Goal: Task Accomplishment & Management: Manage account settings

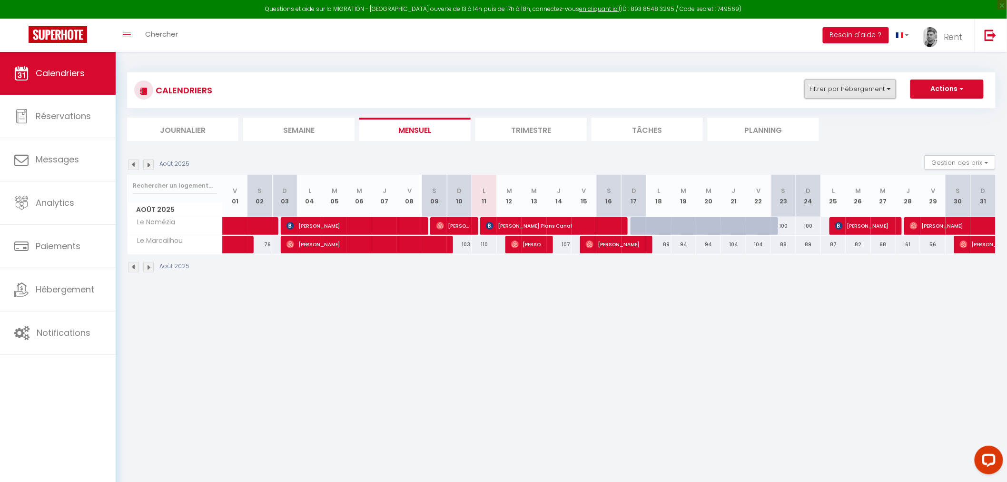
click at [840, 86] on button "Filtrer par hébergement" at bounding box center [850, 88] width 91 height 19
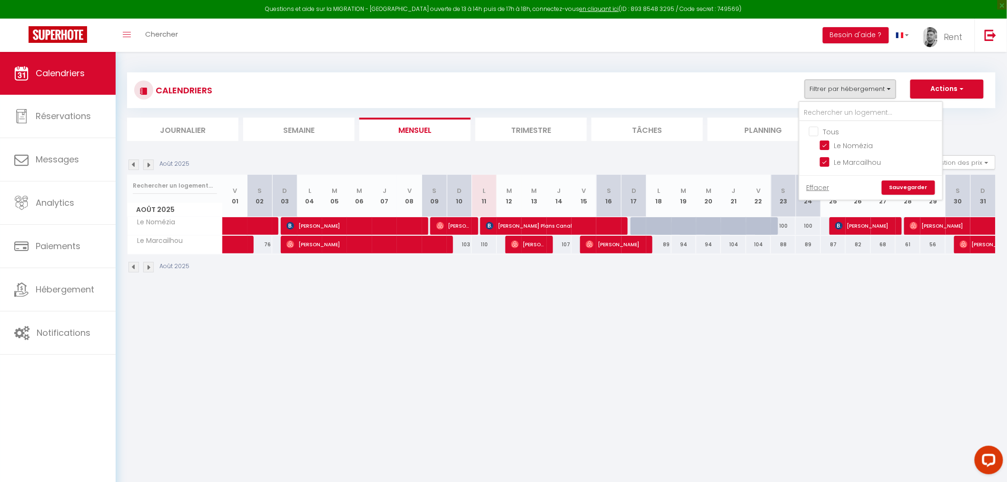
click at [814, 128] on input "Tous" at bounding box center [880, 131] width 143 height 10
checkbox input "true"
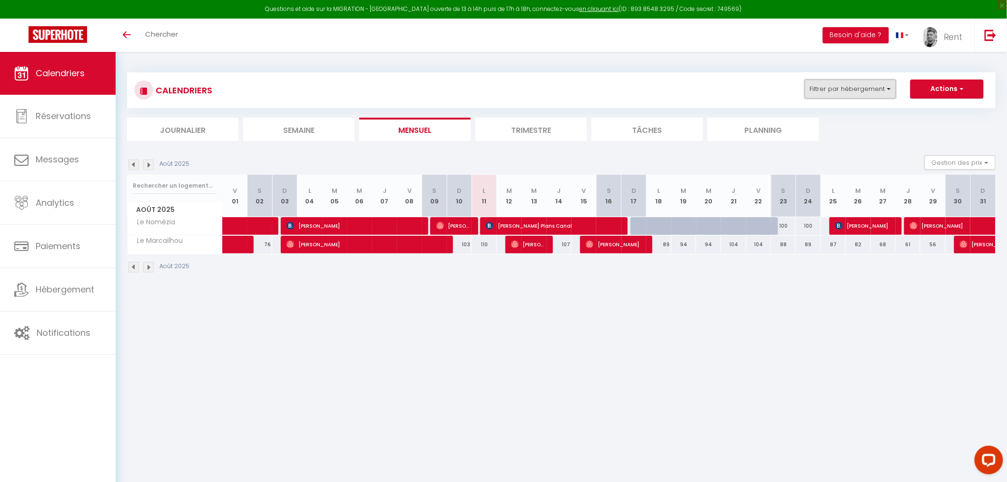
click at [845, 94] on button "Filtrer par hébergement" at bounding box center [850, 88] width 91 height 19
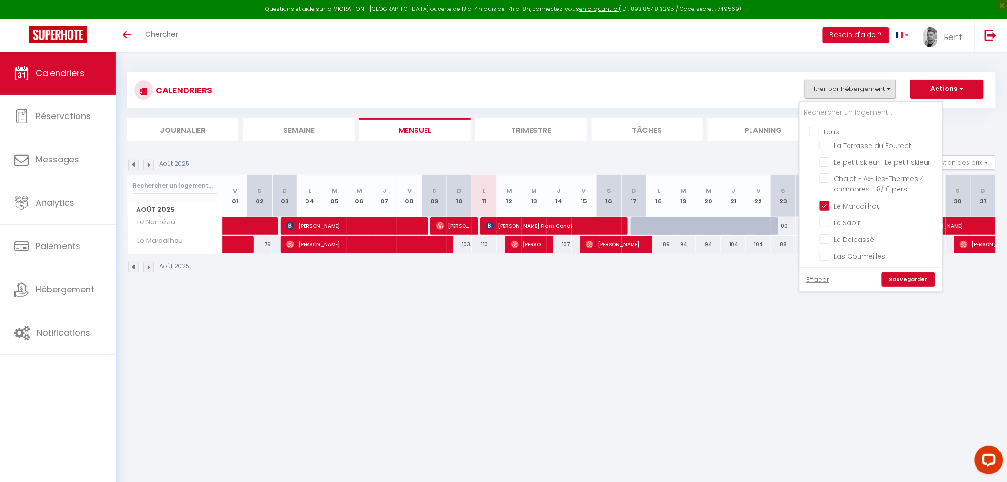
click at [811, 132] on input "Tous" at bounding box center [880, 131] width 143 height 10
checkbox input "true"
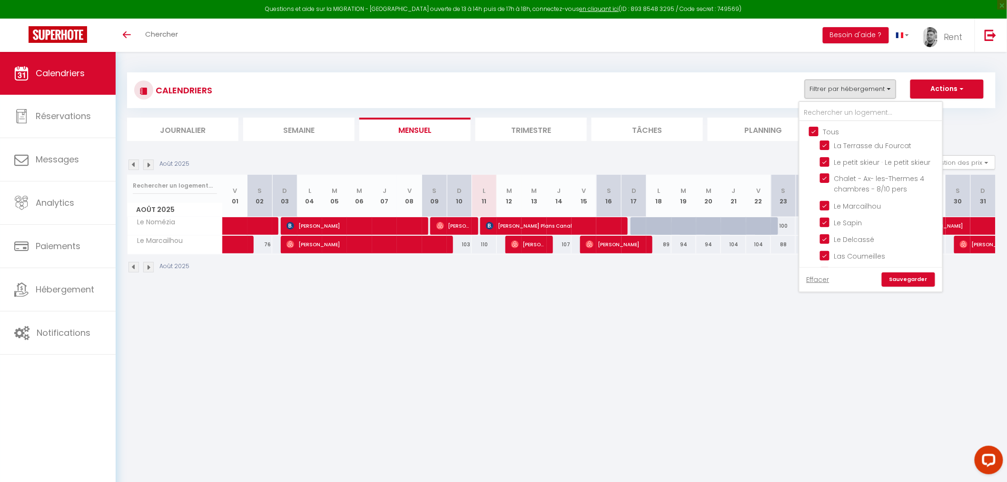
checkbox input "true"
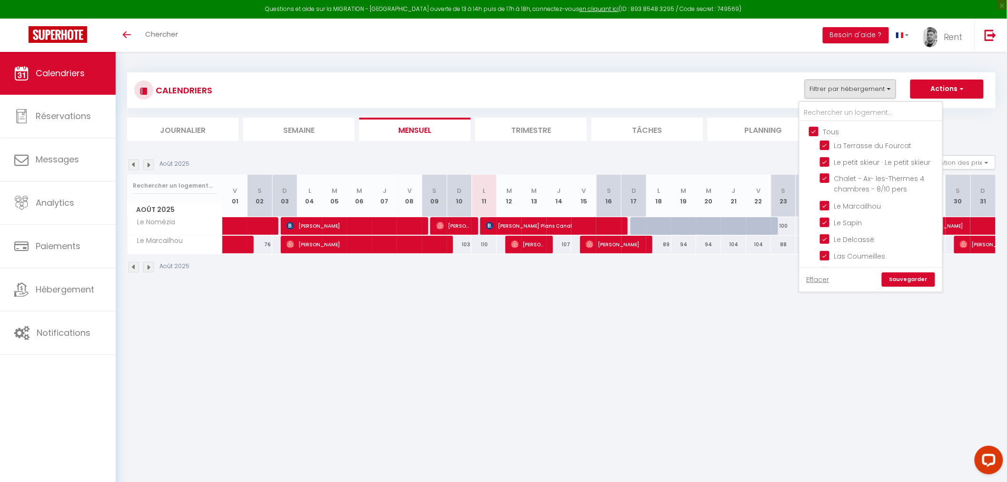
checkbox input "true"
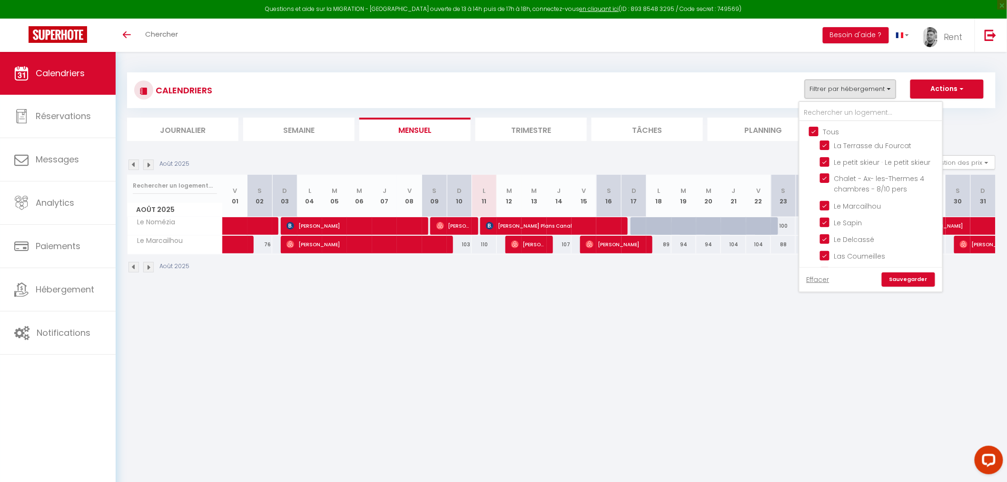
checkbox input "true"
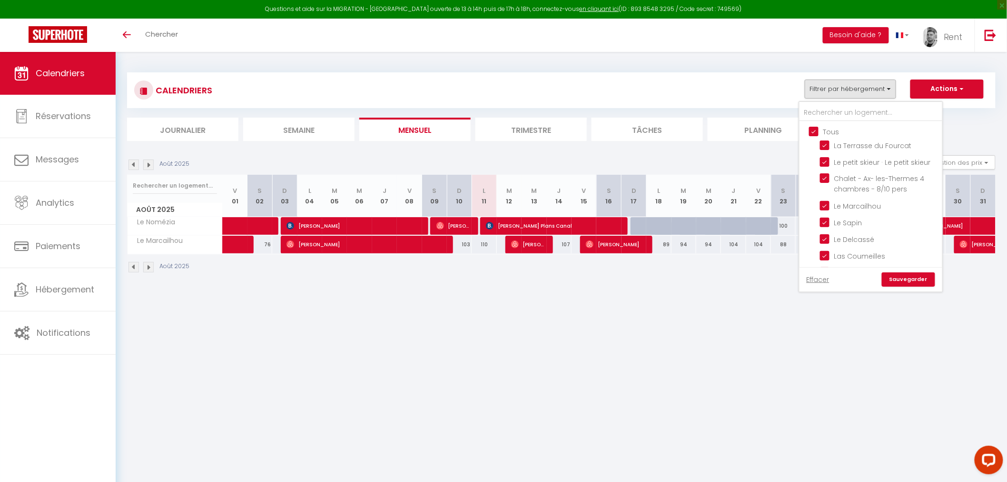
checkbox input "true"
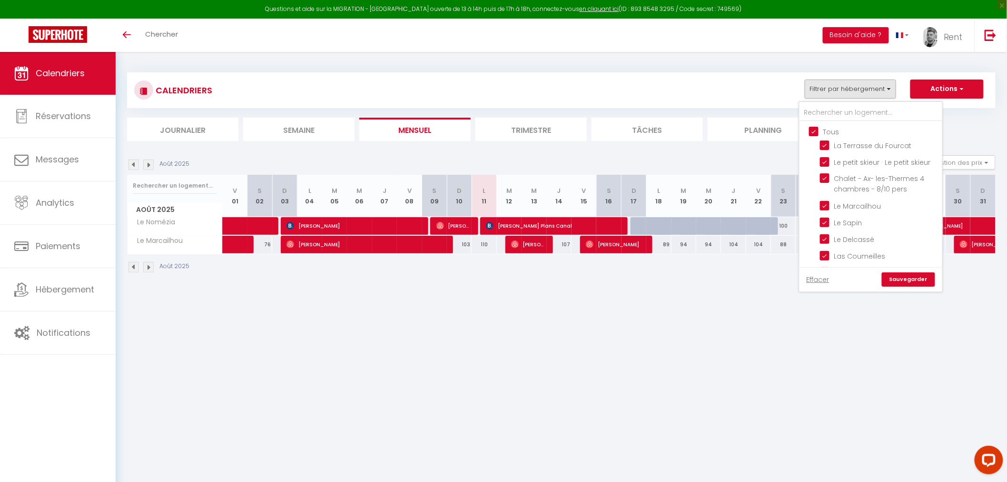
checkbox input "true"
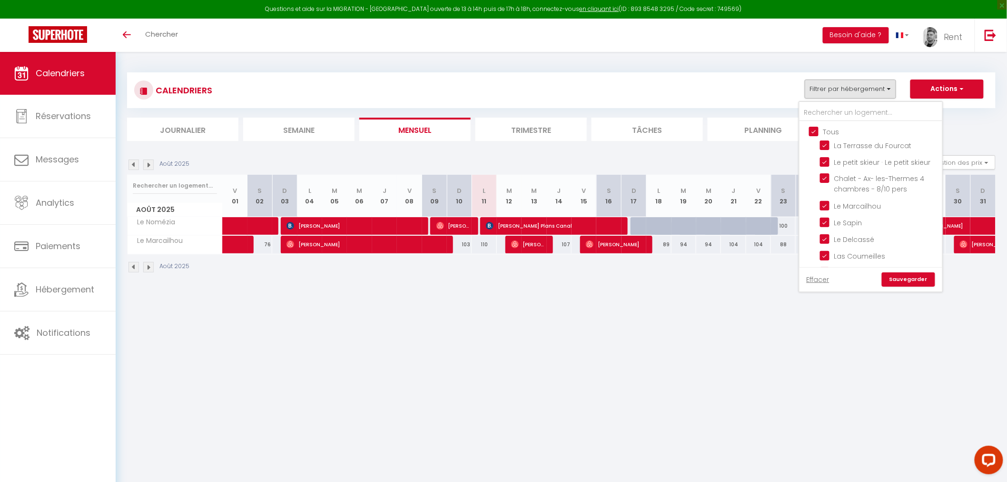
checkbox input "true"
click at [909, 279] on link "Sauvegarder" at bounding box center [908, 279] width 53 height 14
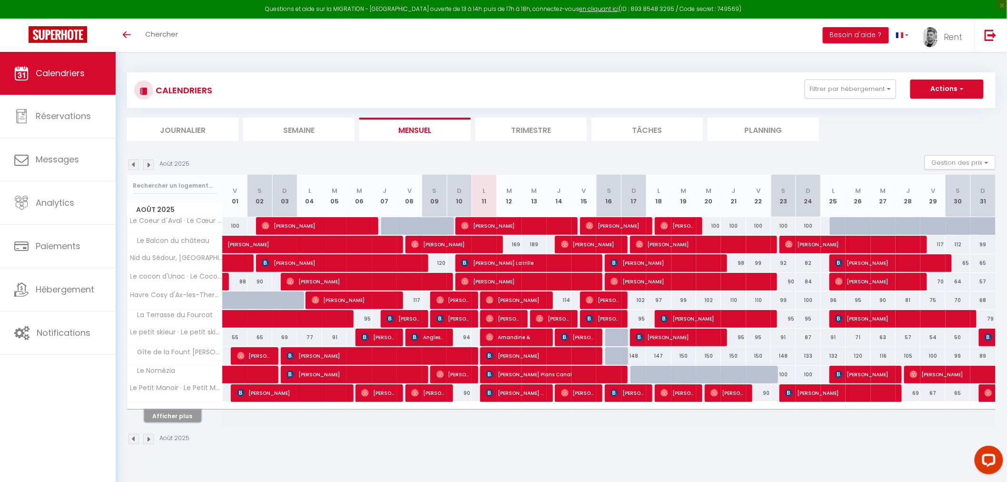
click at [175, 419] on button "Afficher plus" at bounding box center [172, 415] width 57 height 13
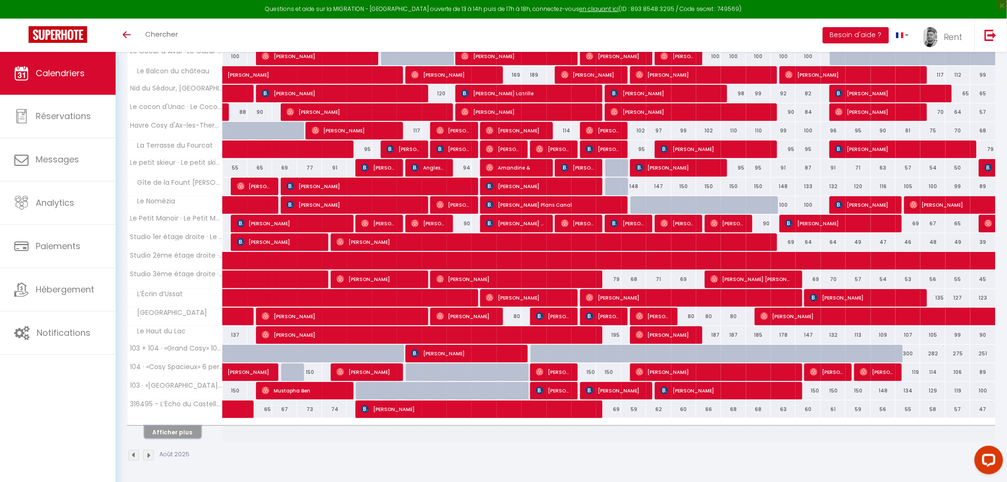
scroll to position [170, 0]
click at [149, 434] on button "Afficher plus" at bounding box center [172, 431] width 57 height 13
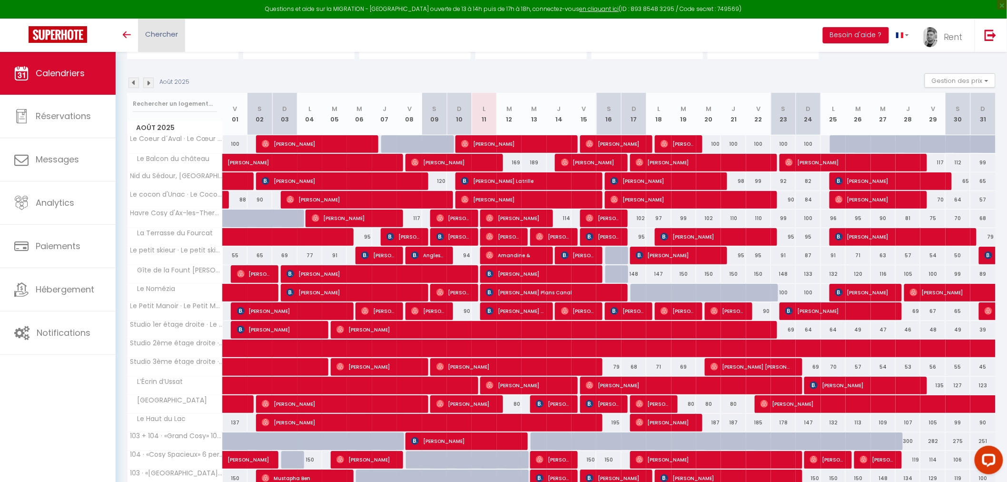
scroll to position [0, 0]
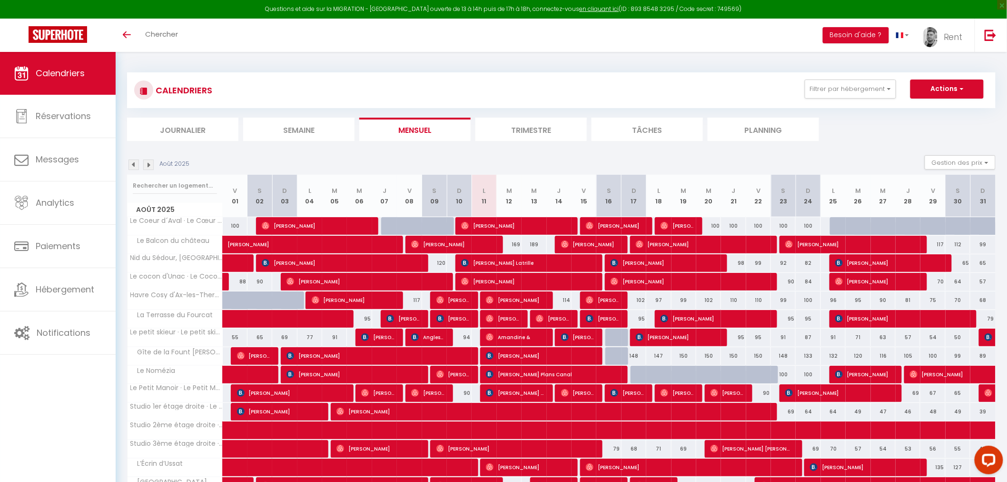
click at [149, 166] on img at bounding box center [148, 164] width 10 height 10
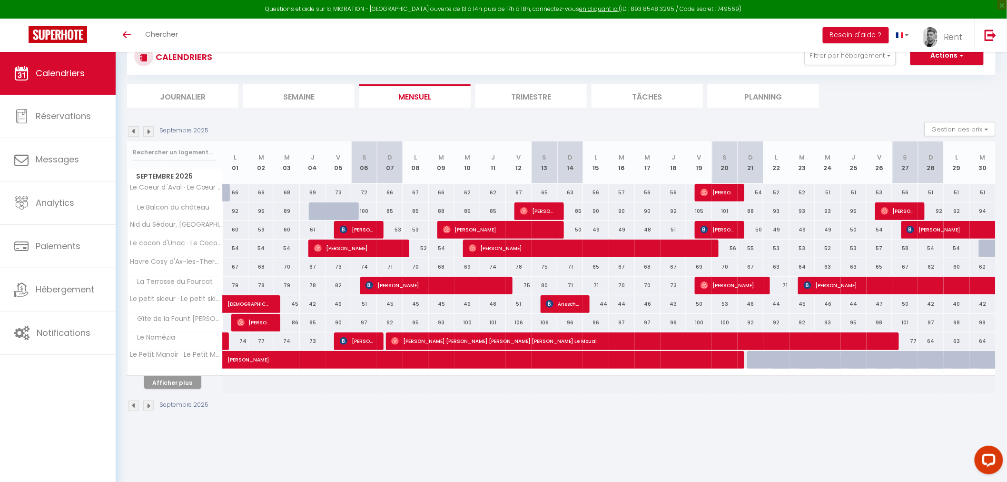
scroll to position [51, 0]
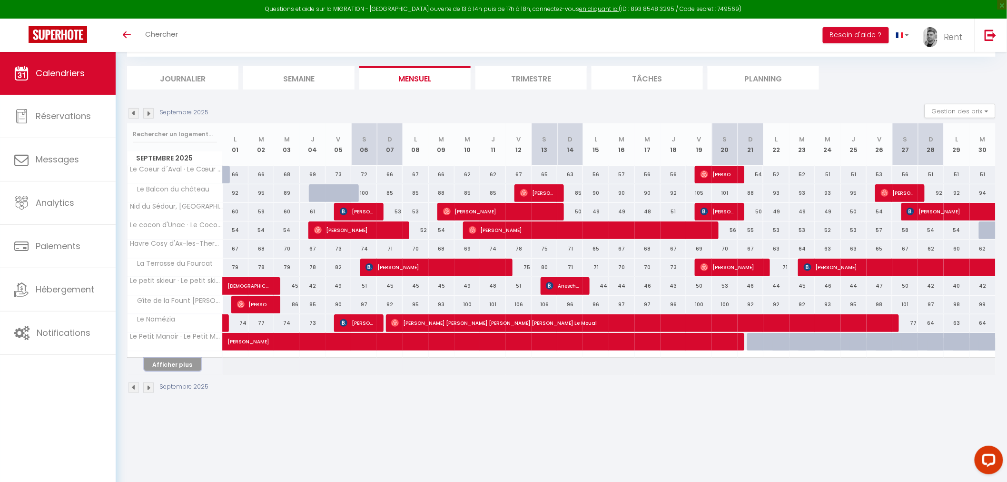
click at [170, 361] on button "Afficher plus" at bounding box center [172, 364] width 57 height 13
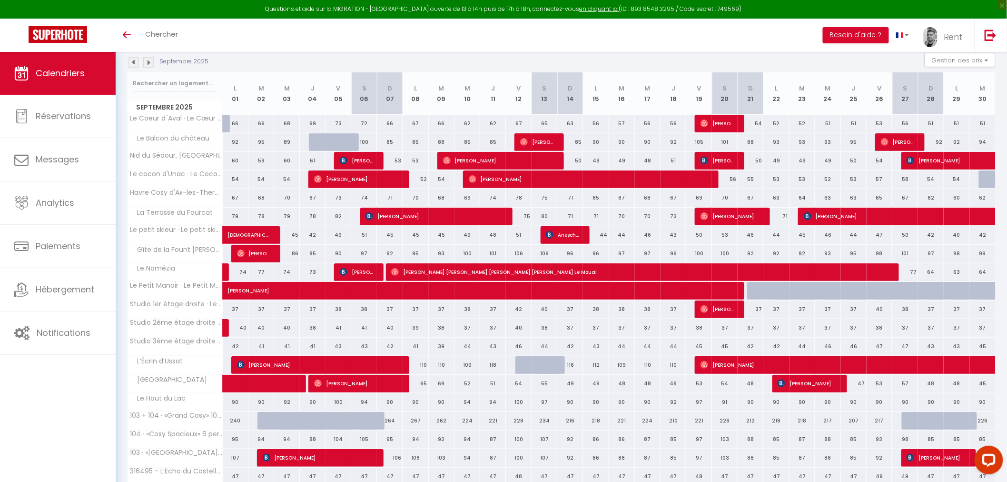
scroll to position [170, 0]
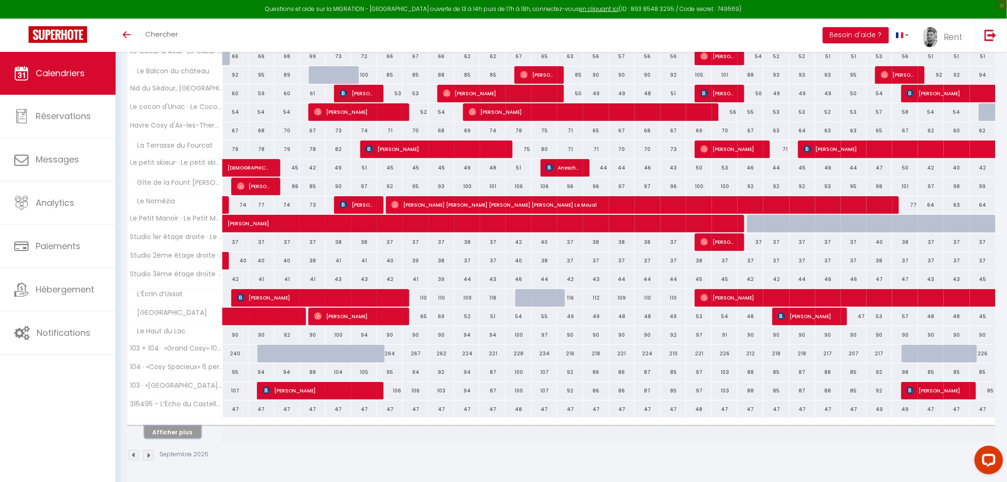
click at [178, 429] on button "Afficher plus" at bounding box center [172, 431] width 57 height 13
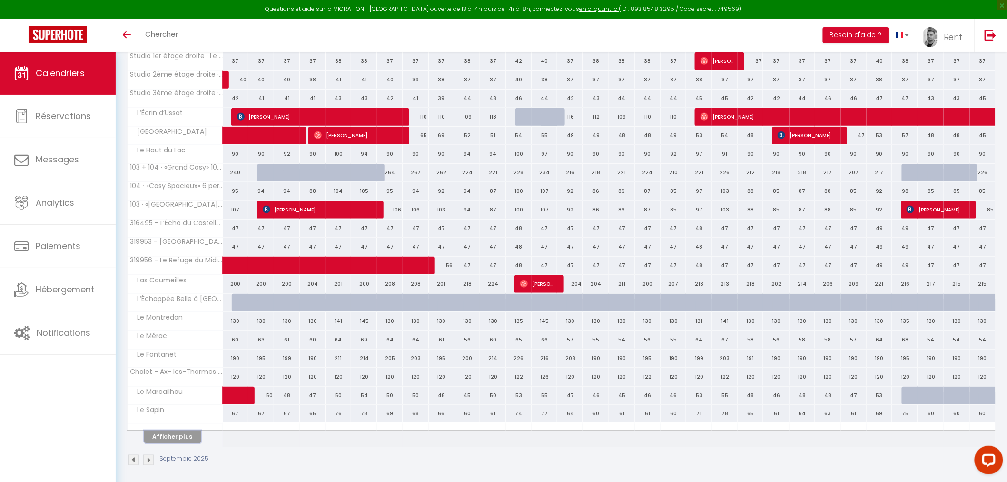
scroll to position [356, 0]
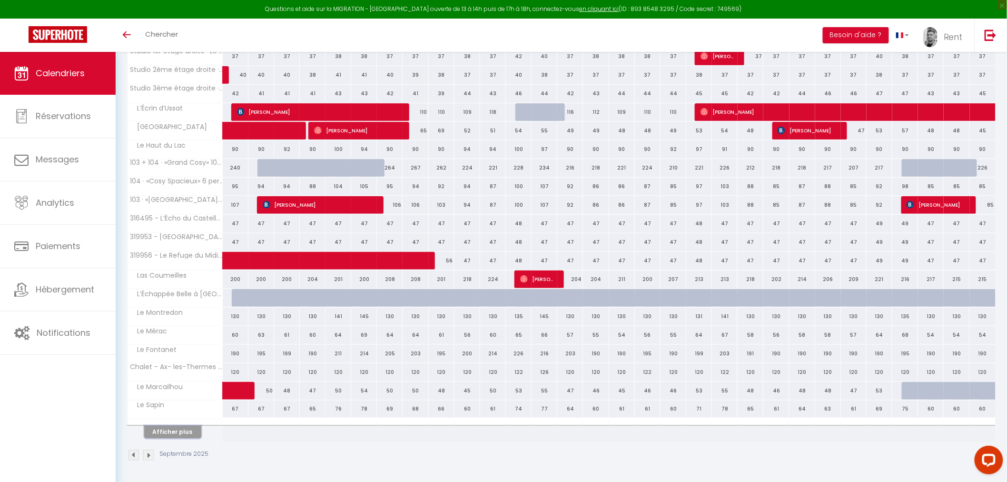
click at [166, 434] on button "Afficher plus" at bounding box center [172, 431] width 57 height 13
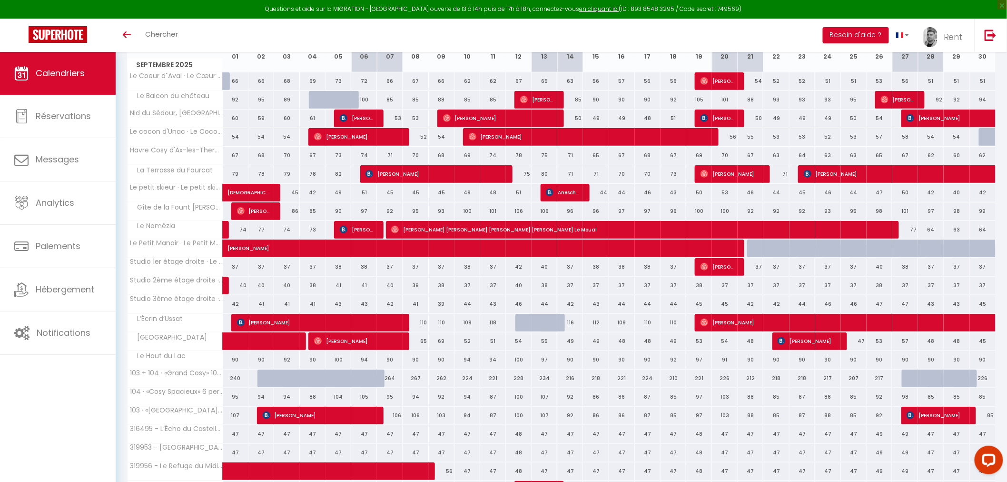
scroll to position [87, 0]
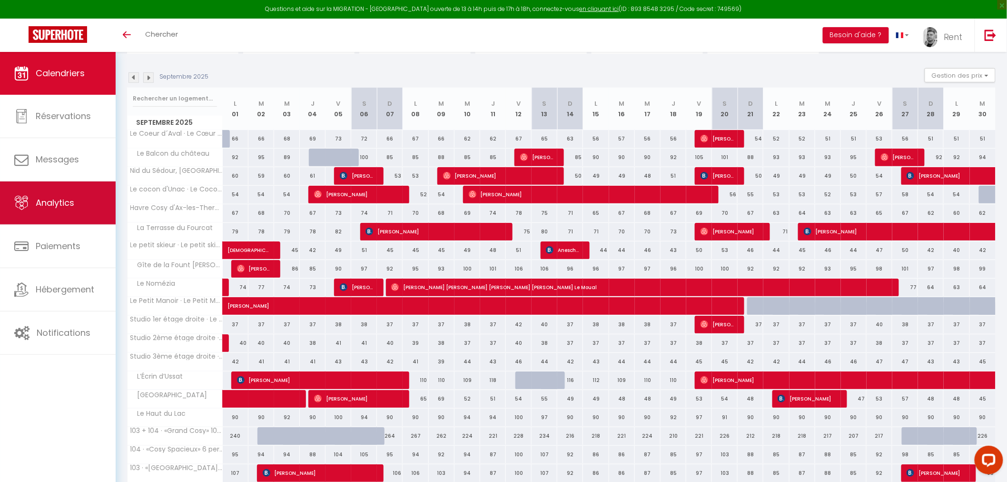
click at [71, 215] on link "Analytics" at bounding box center [58, 202] width 116 height 43
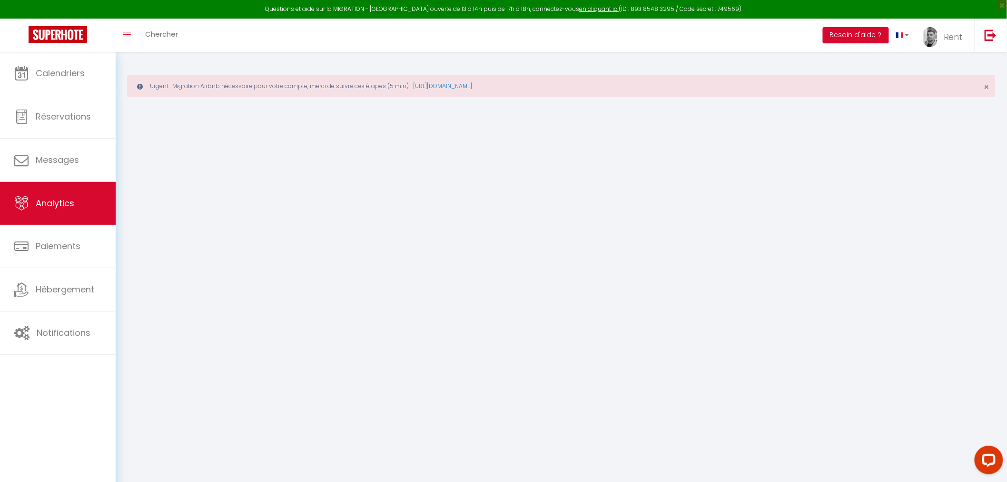
select select "2025"
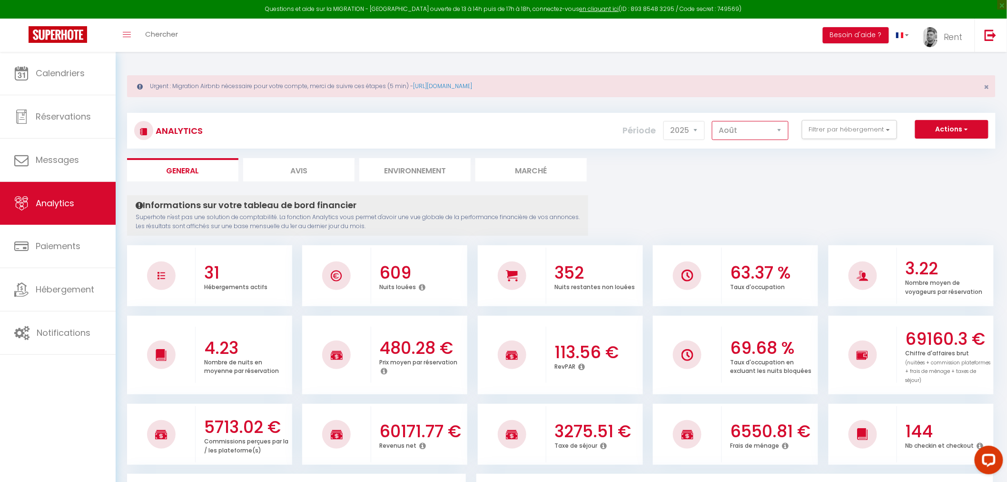
click at [750, 131] on select "Janvier Février Mars Avril Mai Juin Juillet Août Septembre Octobre Novembre Déc…" at bounding box center [750, 130] width 77 height 19
select select "9"
click at [714, 121] on select "Janvier Février Mars Avril Mai Juin Juillet Août Septembre Octobre Novembre Déc…" at bounding box center [750, 130] width 77 height 19
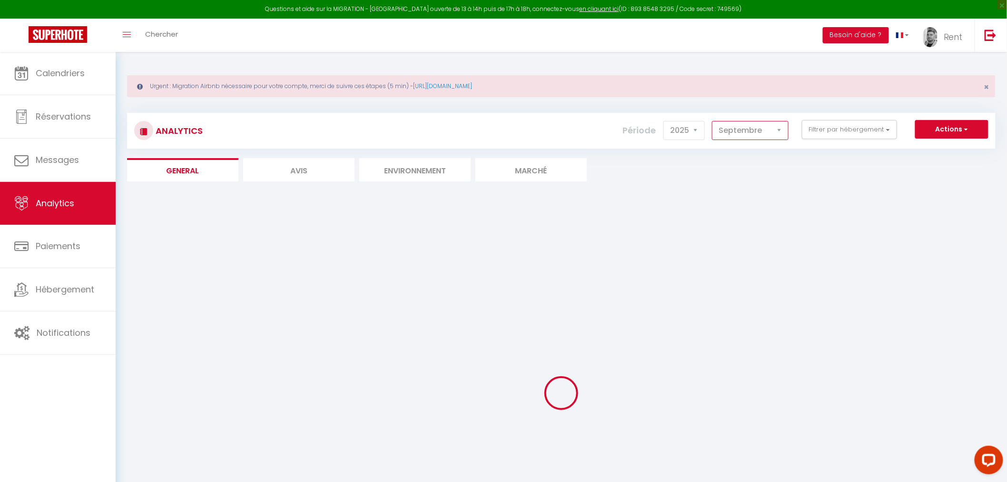
scroll to position [53, 0]
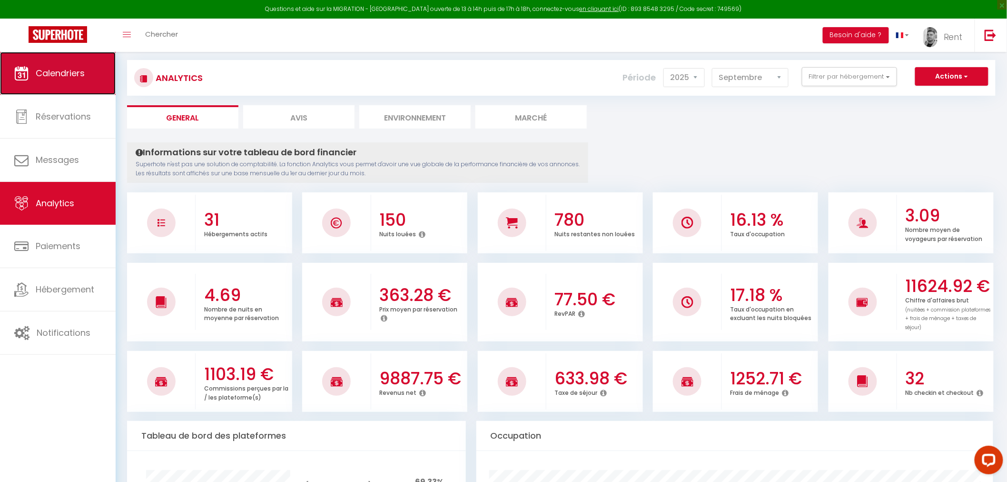
click at [45, 77] on span "Calendriers" at bounding box center [60, 73] width 49 height 12
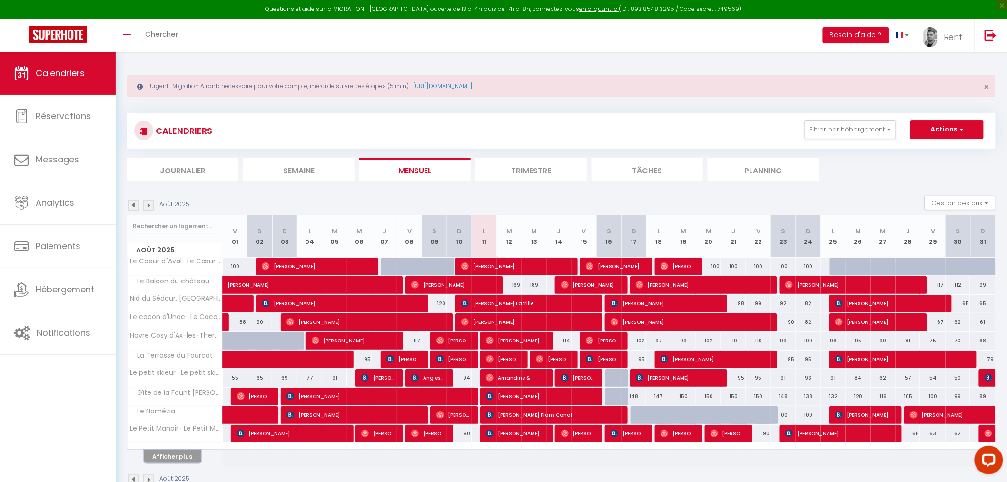
click at [172, 457] on button "Afficher plus" at bounding box center [172, 456] width 57 height 13
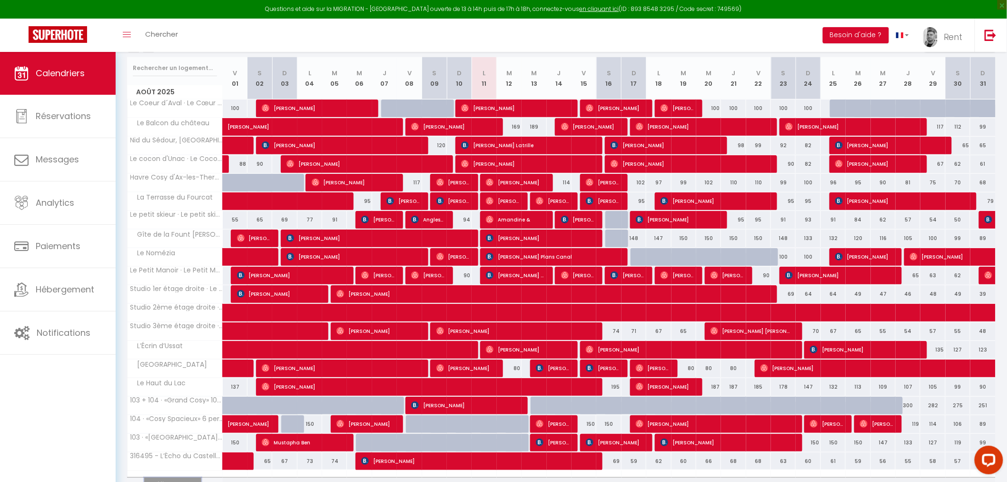
scroll to position [211, 0]
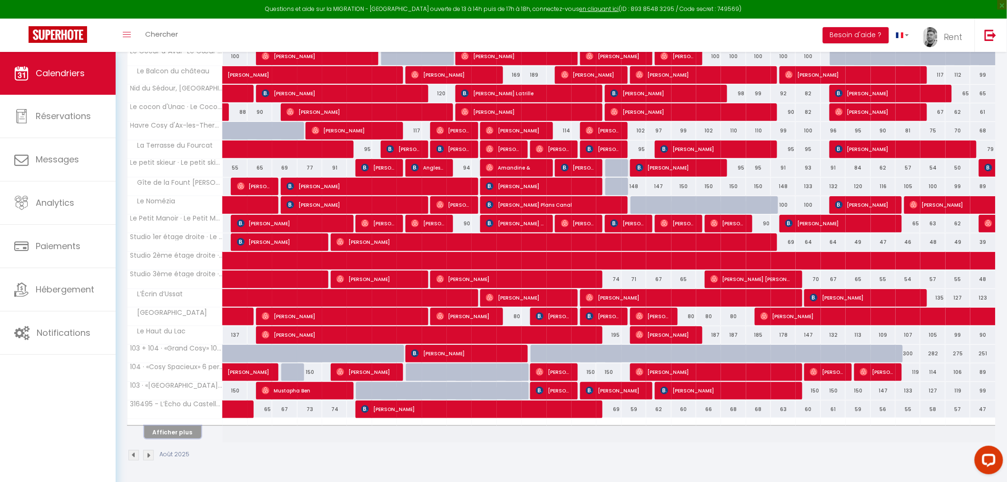
click at [191, 434] on button "Afficher plus" at bounding box center [172, 431] width 57 height 13
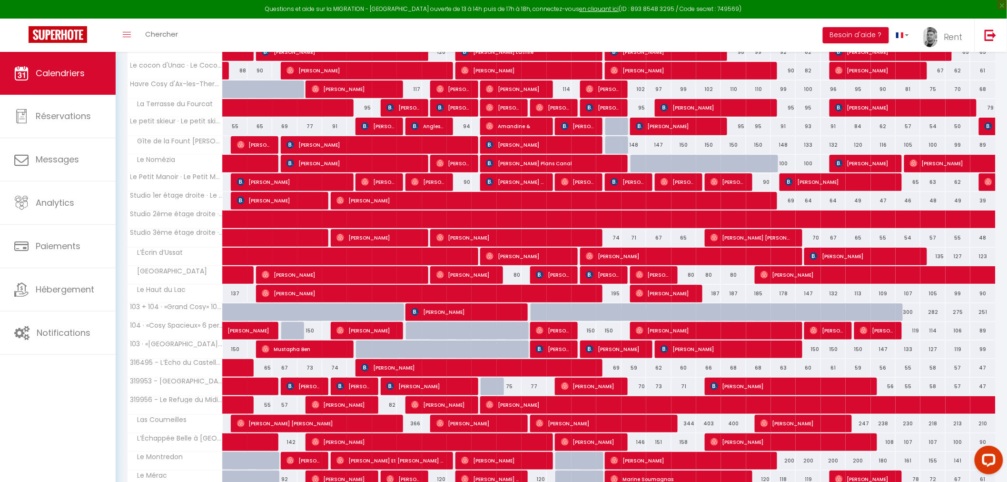
scroll to position [264, 0]
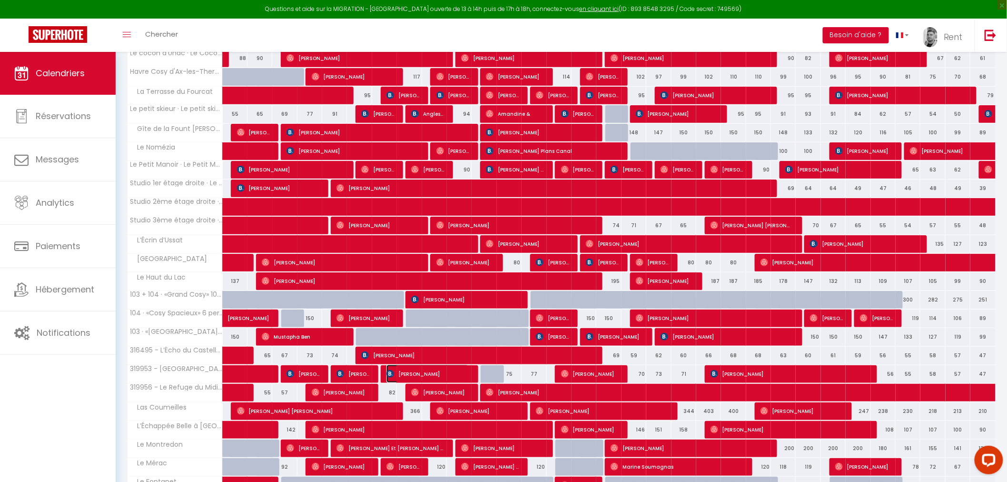
click at [440, 370] on span "Marion Gauthier" at bounding box center [427, 374] width 82 height 18
select select "OK"
select select "KO"
select select "0"
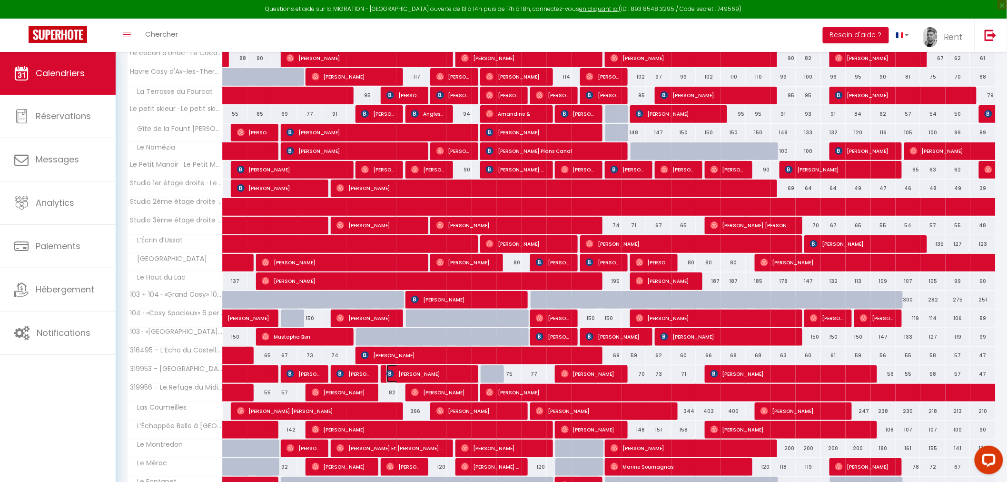
select select "1"
select select
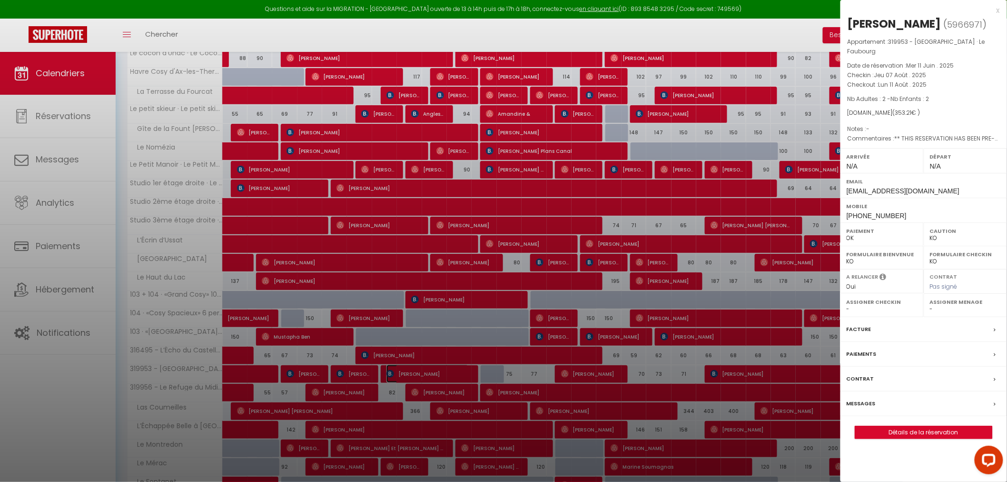
select select "18709"
drag, startPoint x: 735, startPoint y: 73, endPoint x: 732, endPoint y: 68, distance: 6.2
click at [734, 72] on div at bounding box center [503, 241] width 1007 height 482
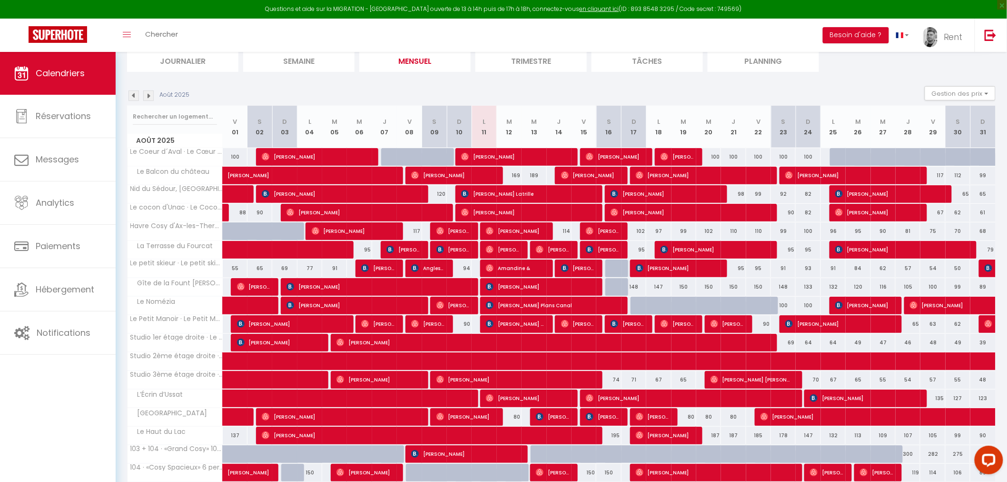
scroll to position [105, 0]
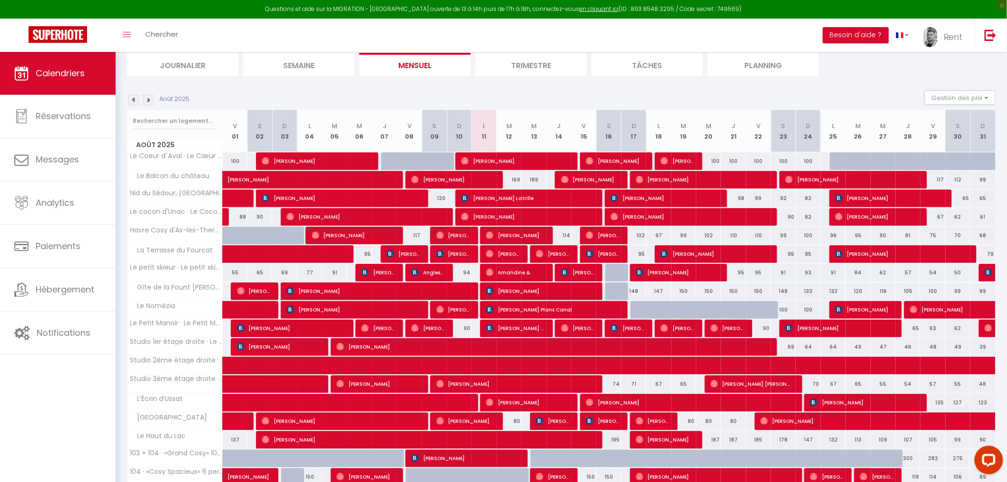
click at [146, 99] on img at bounding box center [148, 100] width 10 height 10
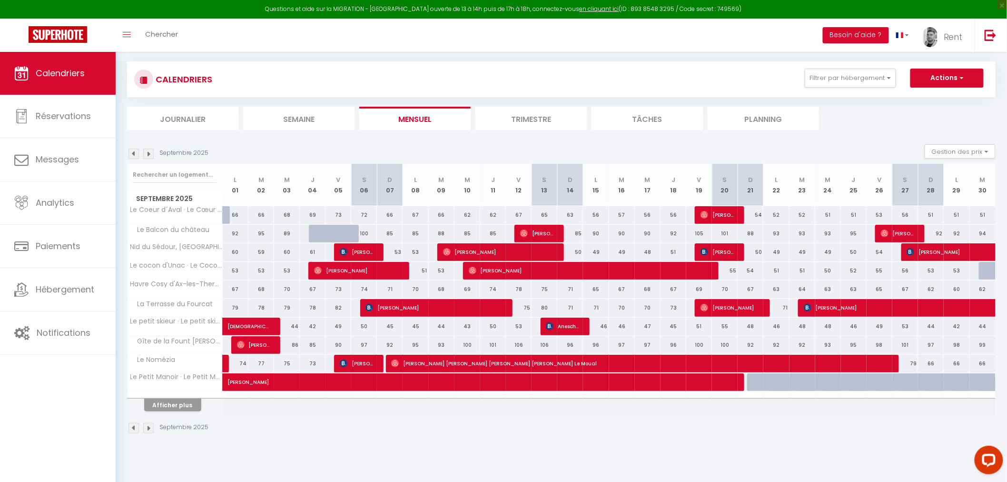
click at [400, 232] on div "85" at bounding box center [390, 234] width 26 height 18
type input "85"
type input "Dim 07 Septembre 2025"
type input "Lun 08 Septembre 2025"
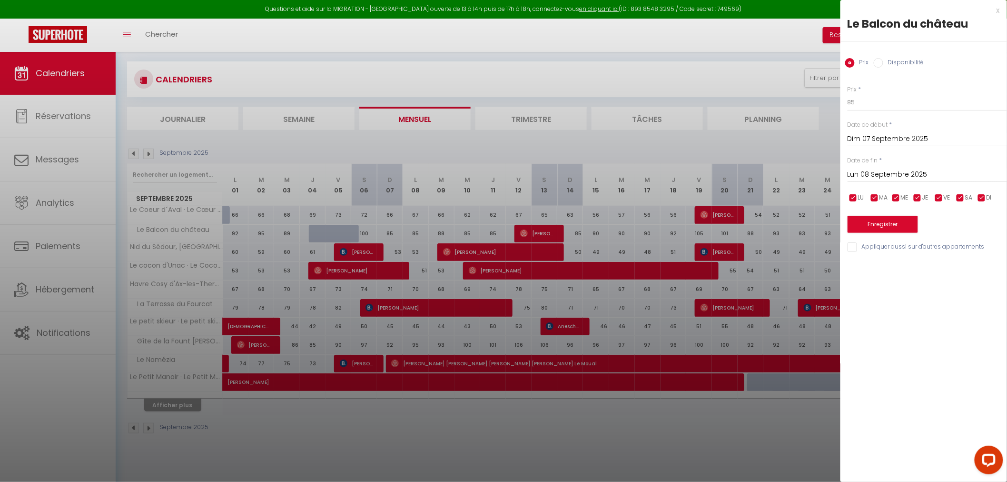
click at [401, 214] on div at bounding box center [503, 241] width 1007 height 482
select select
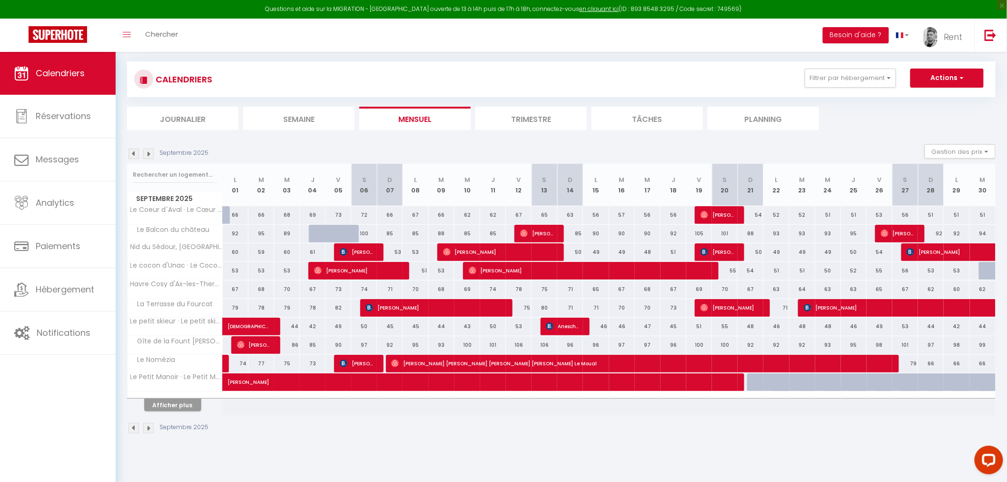
click at [367, 228] on div "100" at bounding box center [364, 234] width 26 height 18
type input "100"
select select "1"
type input "Sam 06 Septembre 2025"
type input "Dim 07 Septembre 2025"
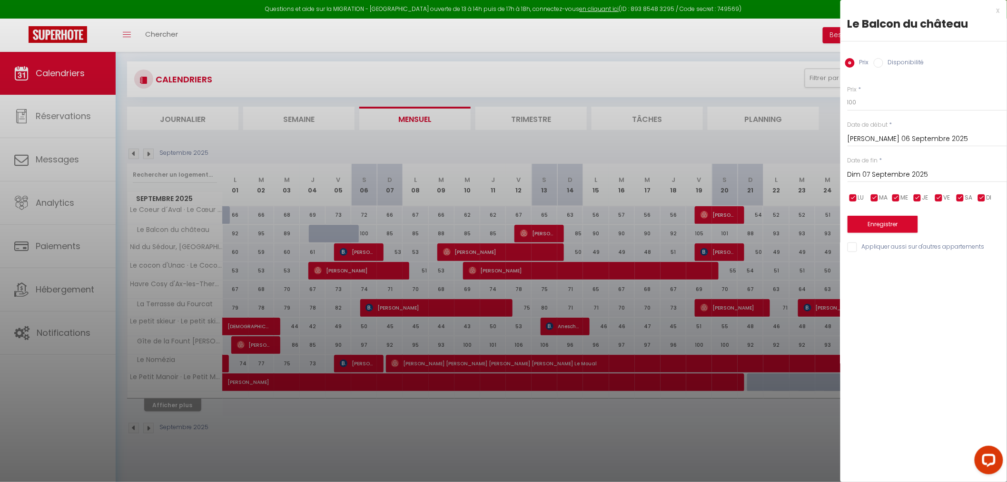
click at [891, 61] on label "Disponibilité" at bounding box center [903, 63] width 41 height 10
click at [883, 61] on input "Disponibilité" at bounding box center [879, 63] width 10 height 10
radio input "true"
radio input "false"
click at [874, 105] on select "Disponible Indisponible" at bounding box center [927, 103] width 159 height 18
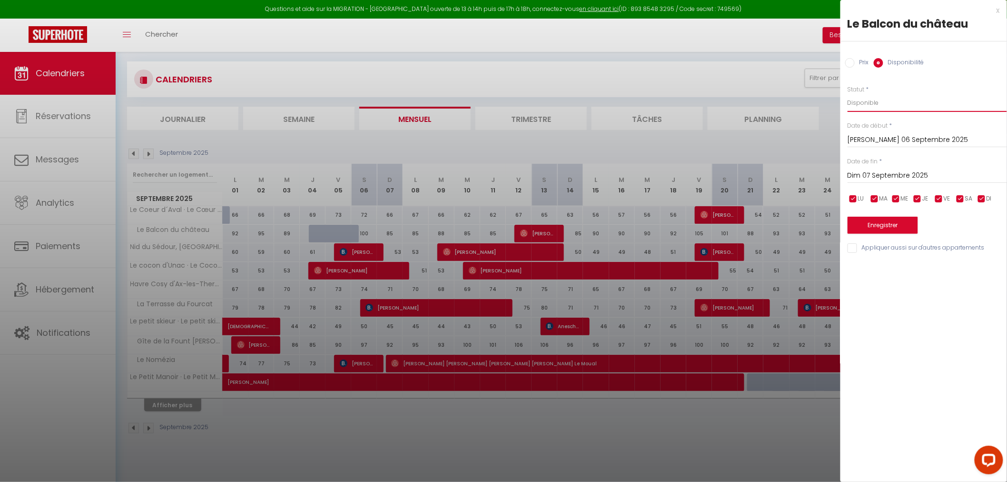
select select "0"
click at [848, 94] on select "Disponible Indisponible" at bounding box center [927, 103] width 159 height 18
click at [865, 221] on button "Enregistrer" at bounding box center [883, 225] width 70 height 17
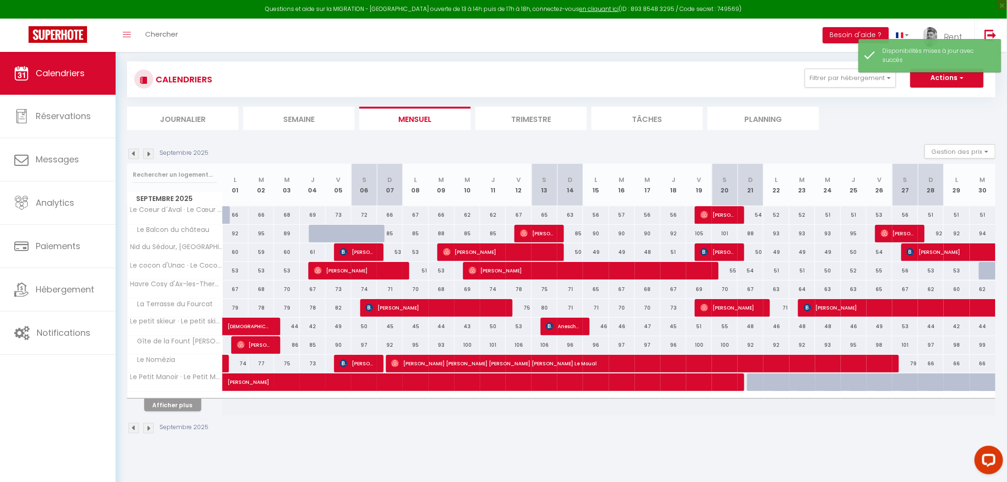
click at [391, 236] on div "85" at bounding box center [390, 234] width 26 height 18
select select "1"
type input "Dim 07 Septembre 2025"
type input "Lun 08 Septembre 2025"
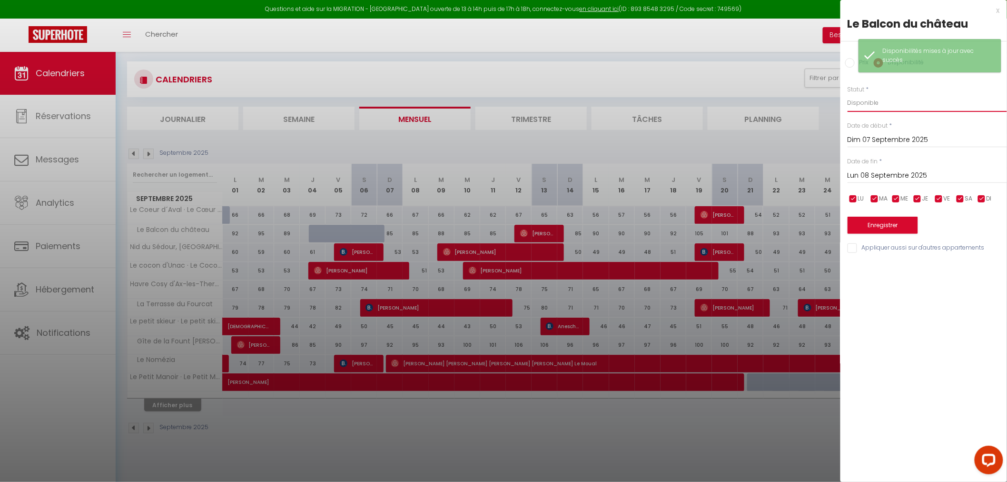
click at [879, 108] on select "Disponible Indisponible" at bounding box center [927, 103] width 159 height 18
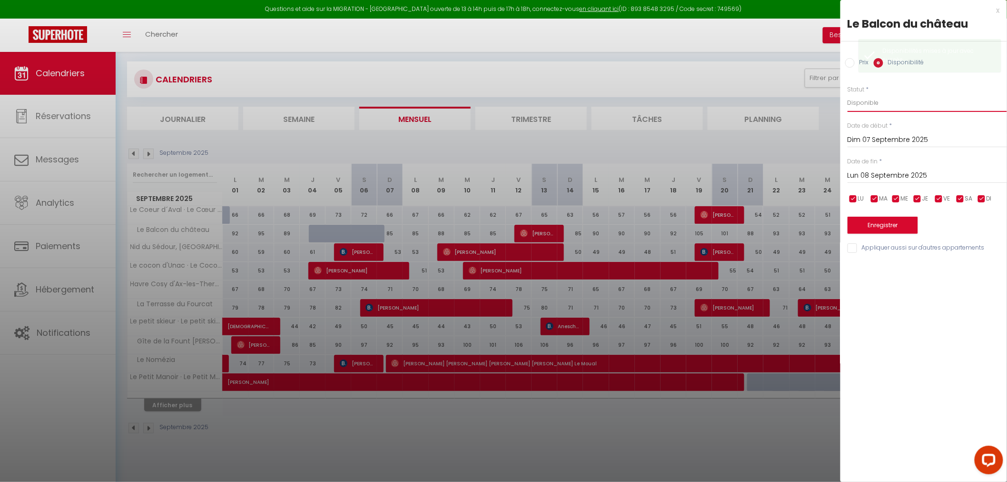
select select "0"
click at [848, 94] on select "Disponible Indisponible" at bounding box center [927, 103] width 159 height 18
click at [882, 220] on button "Enregistrer" at bounding box center [883, 225] width 70 height 17
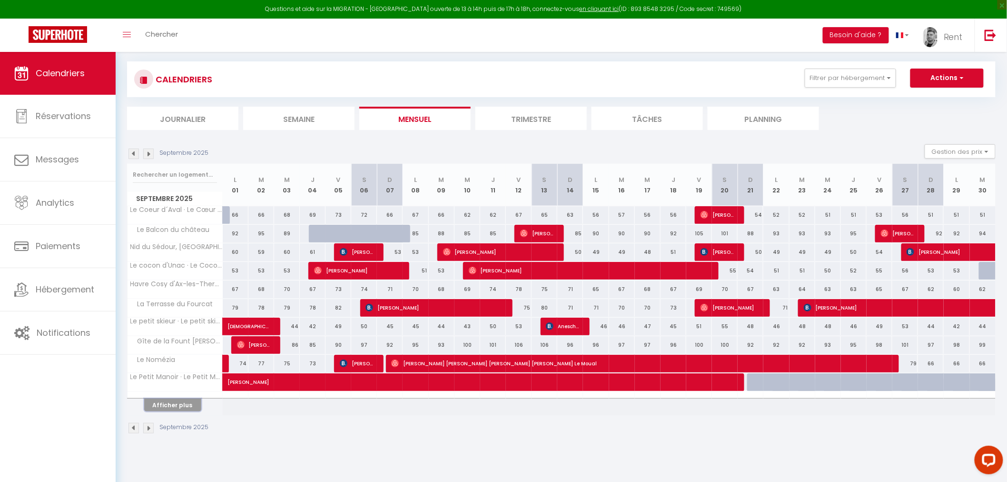
click at [169, 407] on button "Afficher plus" at bounding box center [172, 404] width 57 height 13
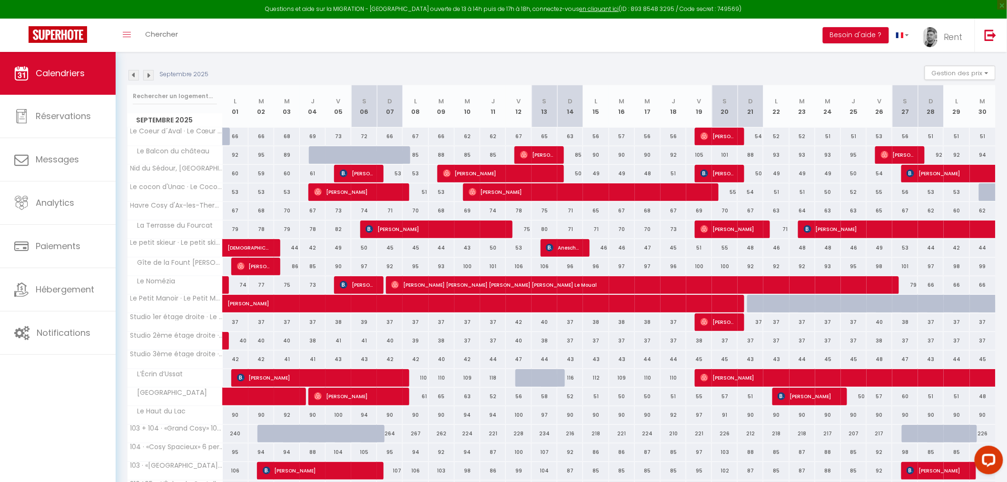
scroll to position [211, 0]
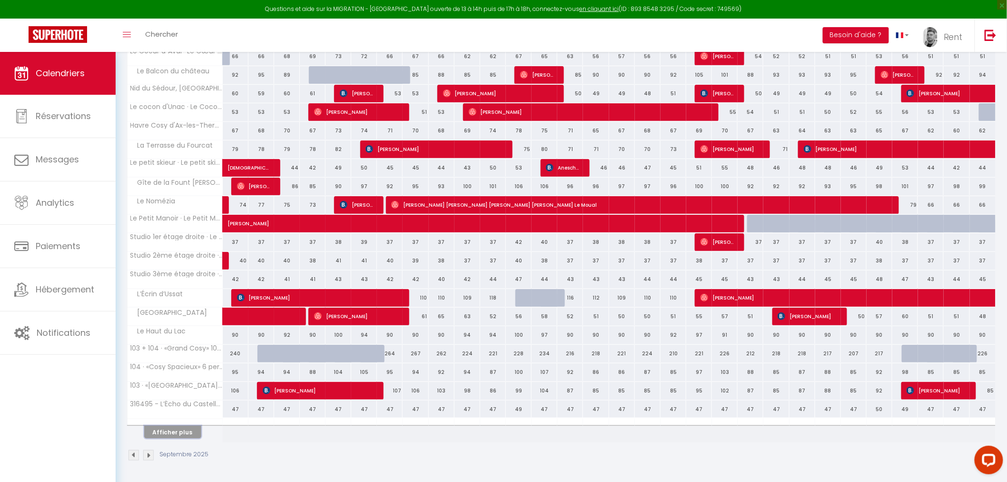
click at [164, 434] on button "Afficher plus" at bounding box center [172, 431] width 57 height 13
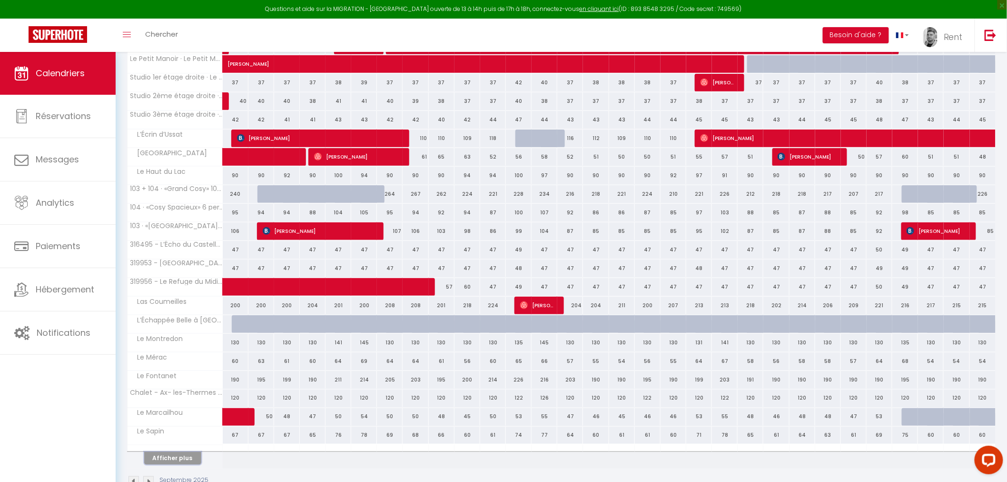
scroll to position [52, 0]
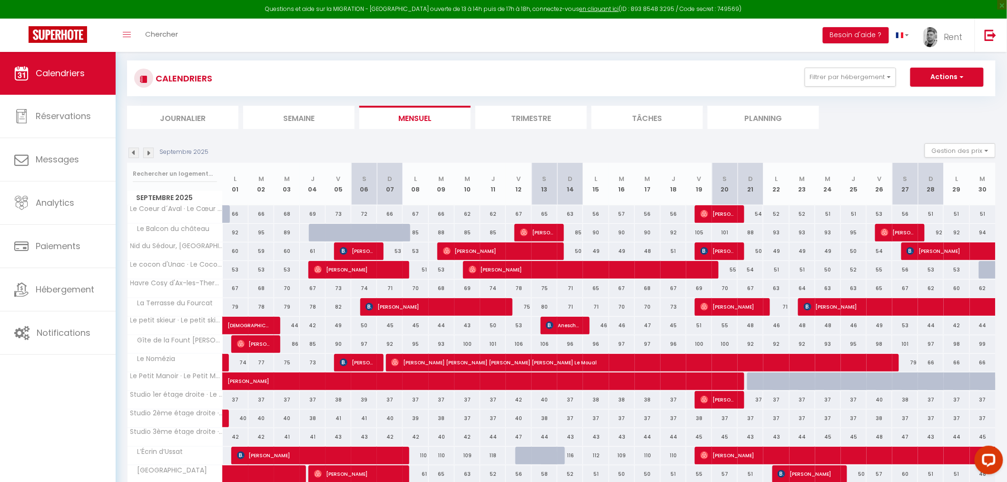
click at [134, 154] on img at bounding box center [134, 153] width 10 height 10
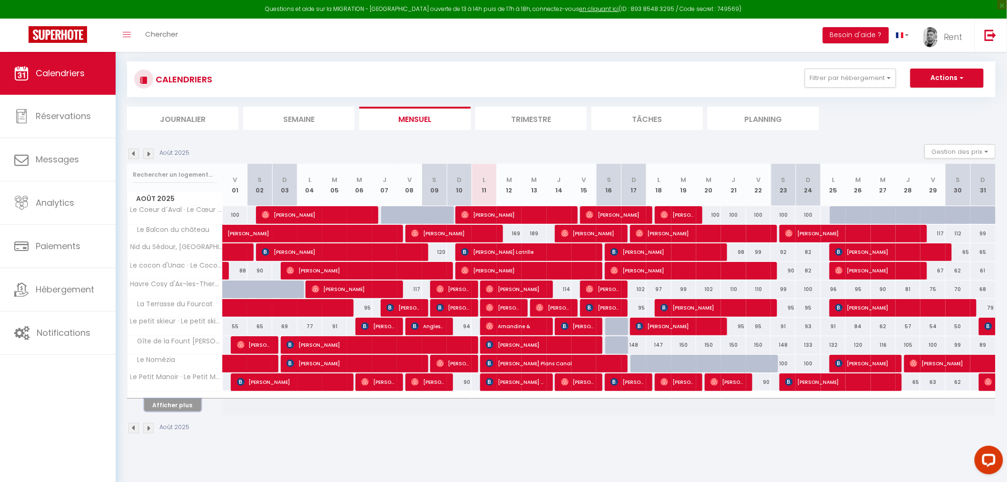
click at [158, 405] on button "Afficher plus" at bounding box center [172, 404] width 57 height 13
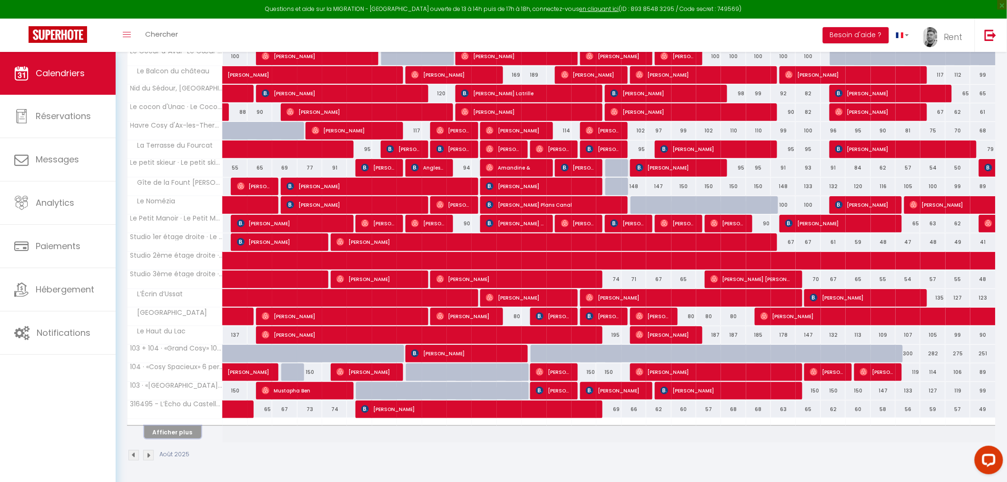
scroll to position [211, 0]
click at [183, 431] on button "Afficher plus" at bounding box center [172, 431] width 57 height 13
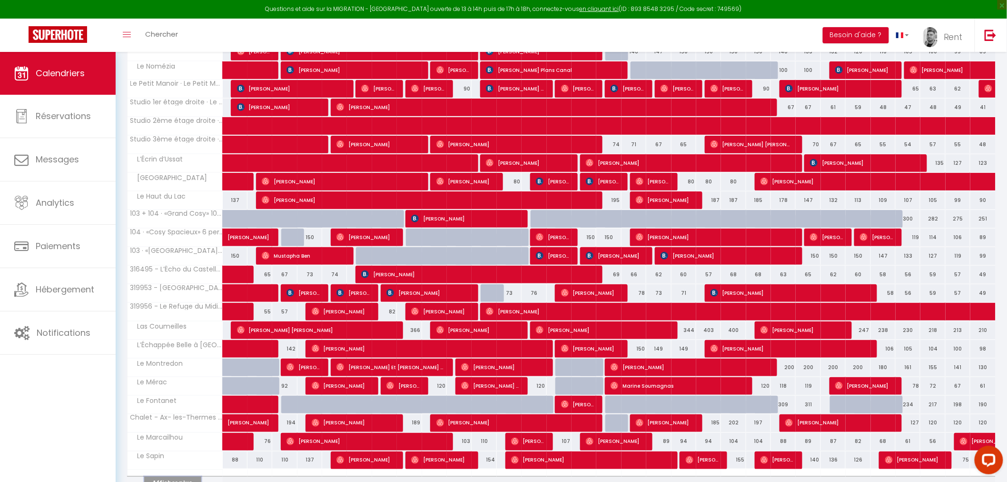
scroll to position [369, 0]
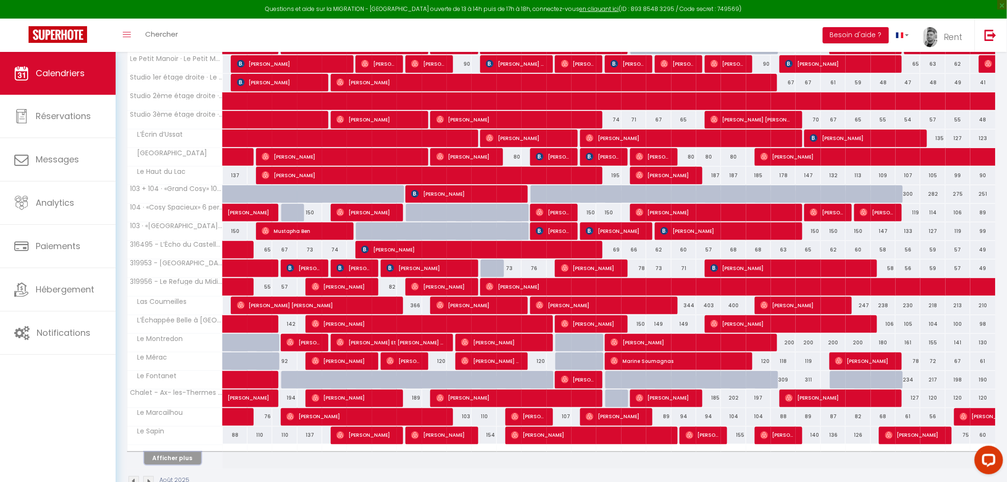
click at [170, 460] on button "Afficher plus" at bounding box center [172, 458] width 57 height 13
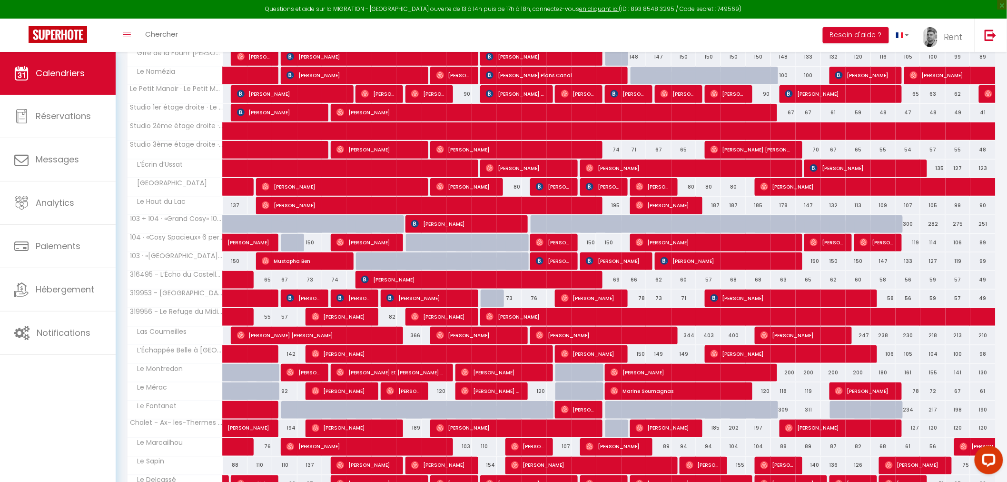
scroll to position [392, 0]
